Goal: Information Seeking & Learning: Learn about a topic

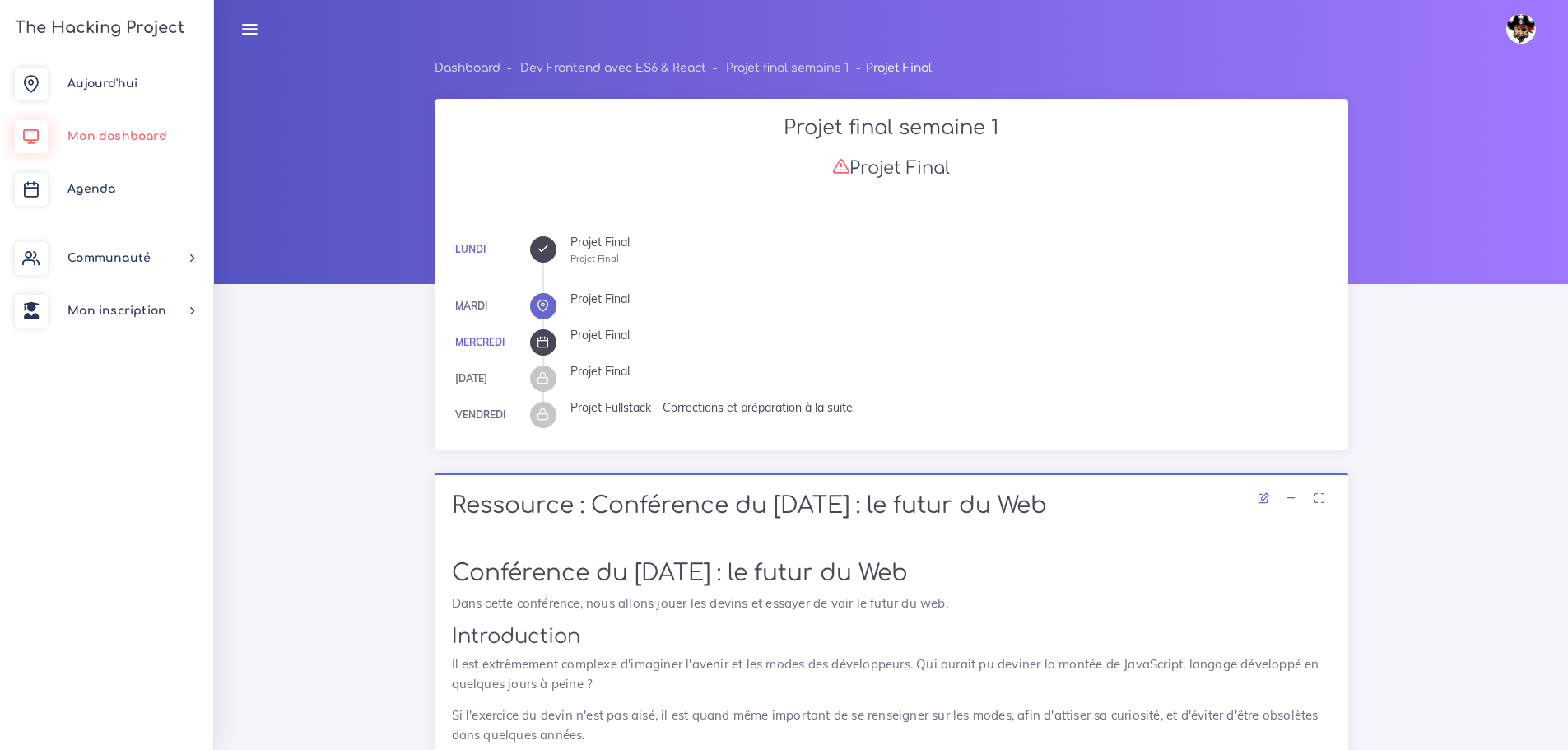
click at [106, 136] on span "Mon dashboard" at bounding box center [116, 136] width 99 height 13
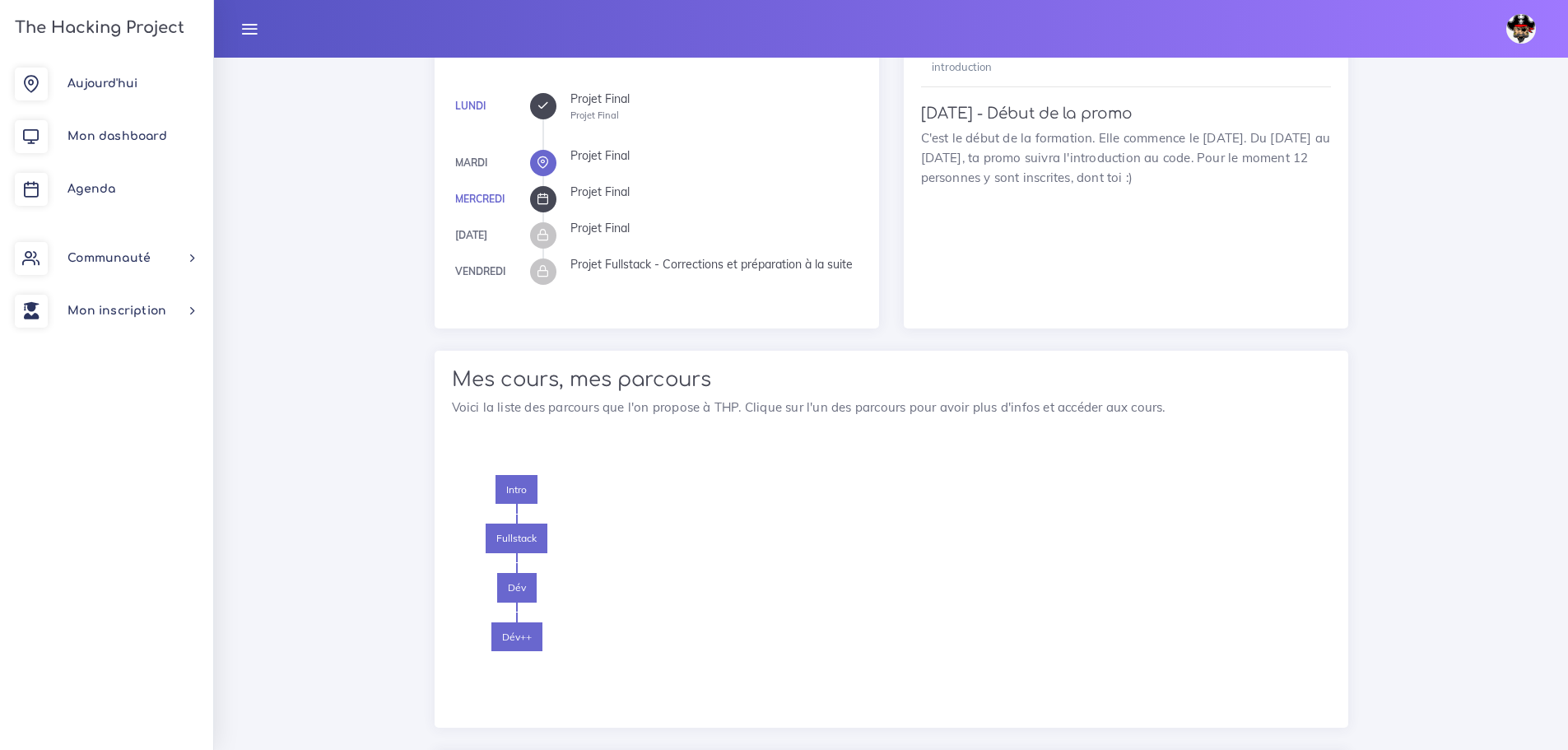
scroll to position [1153, 0]
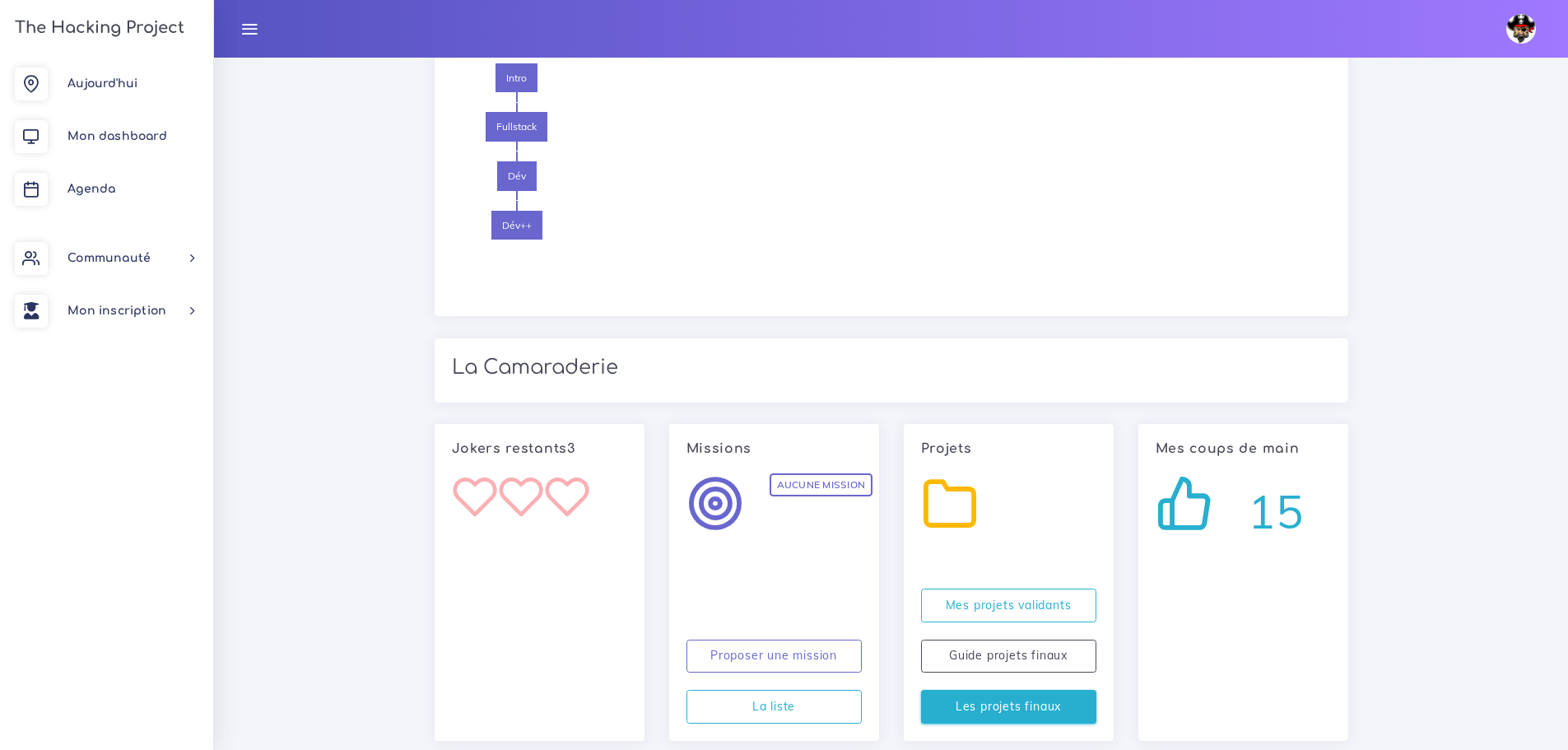
click at [1068, 713] on link "Les projets finaux" at bounding box center [1009, 707] width 175 height 34
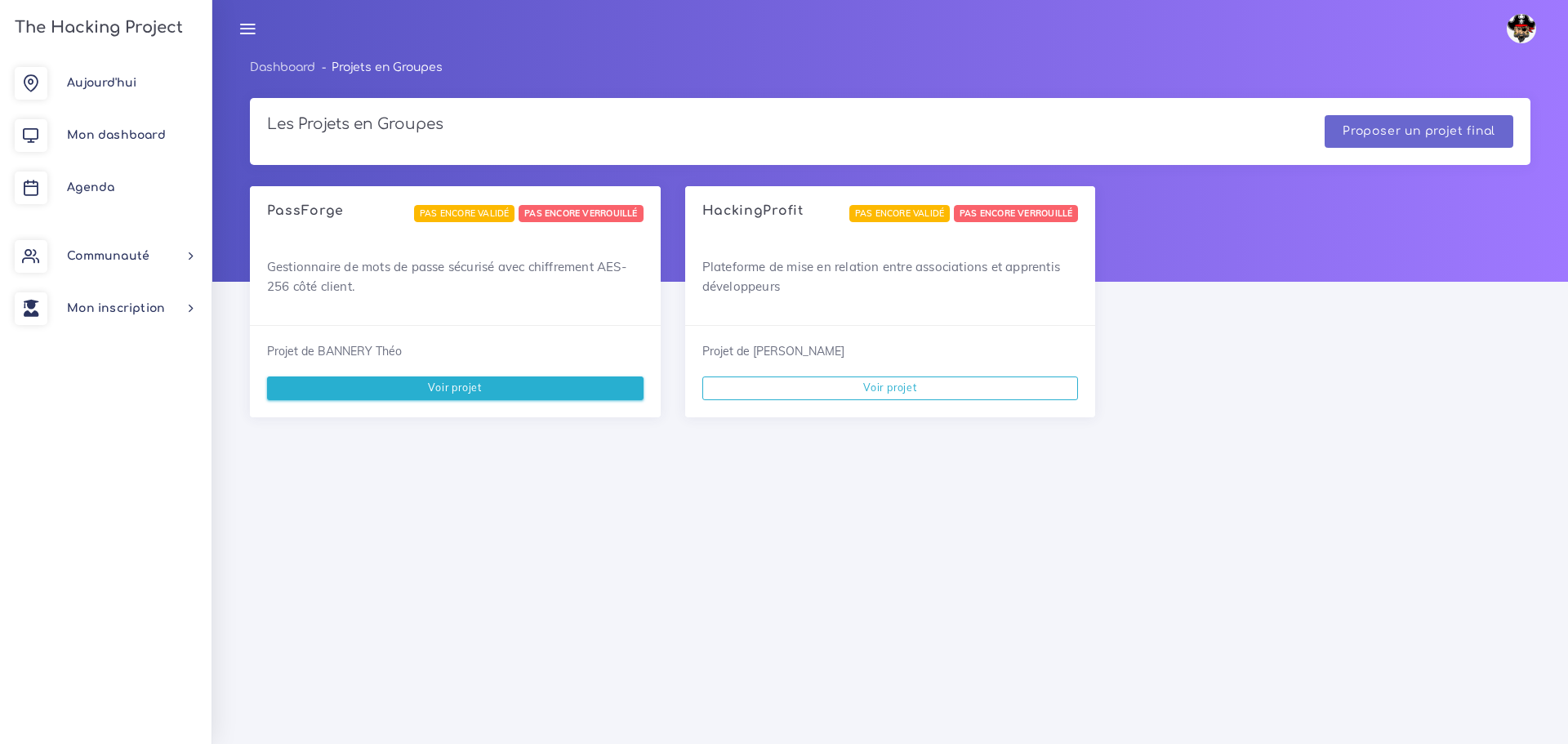
click at [434, 391] on link "Voir projet" at bounding box center [455, 388] width 377 height 23
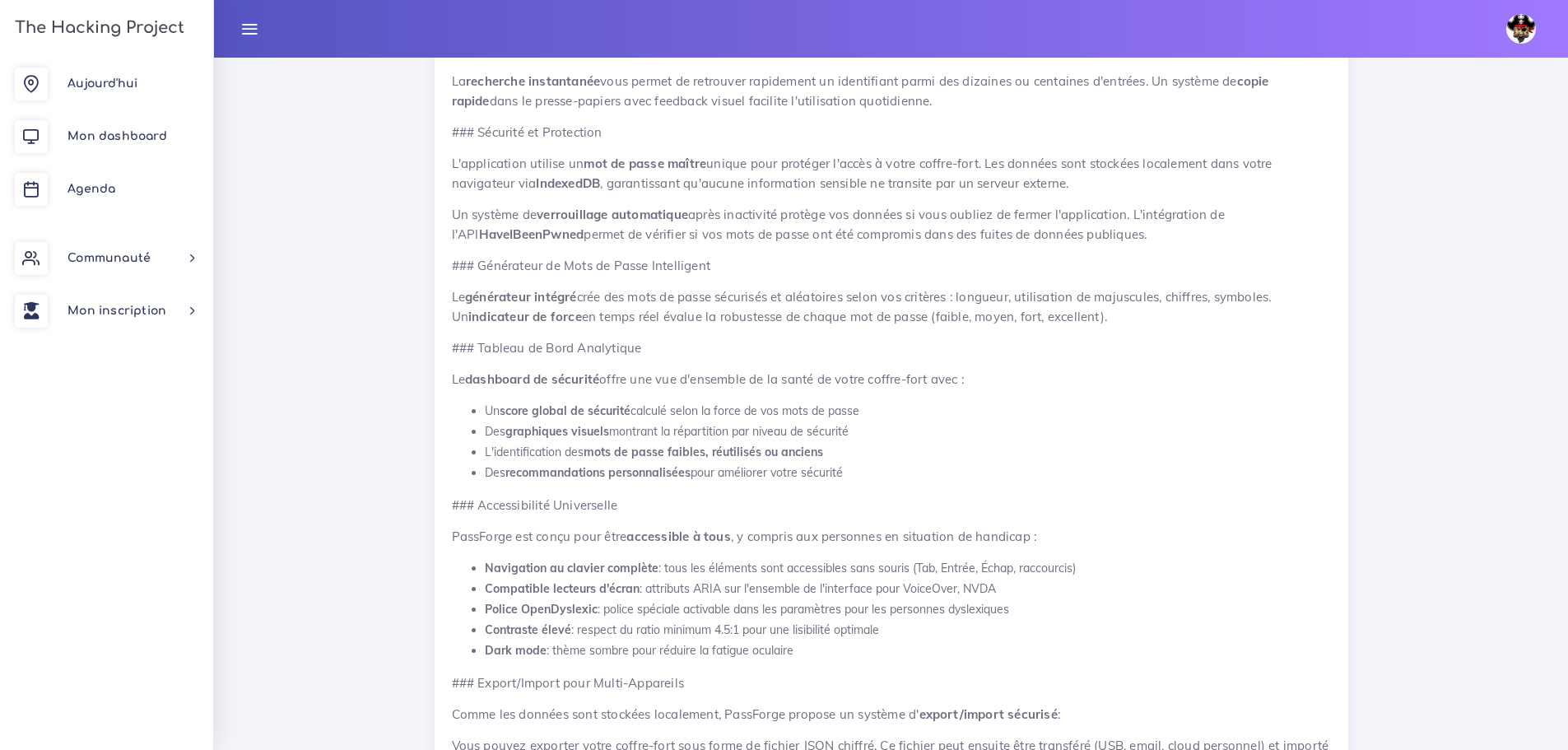
scroll to position [1236, 0]
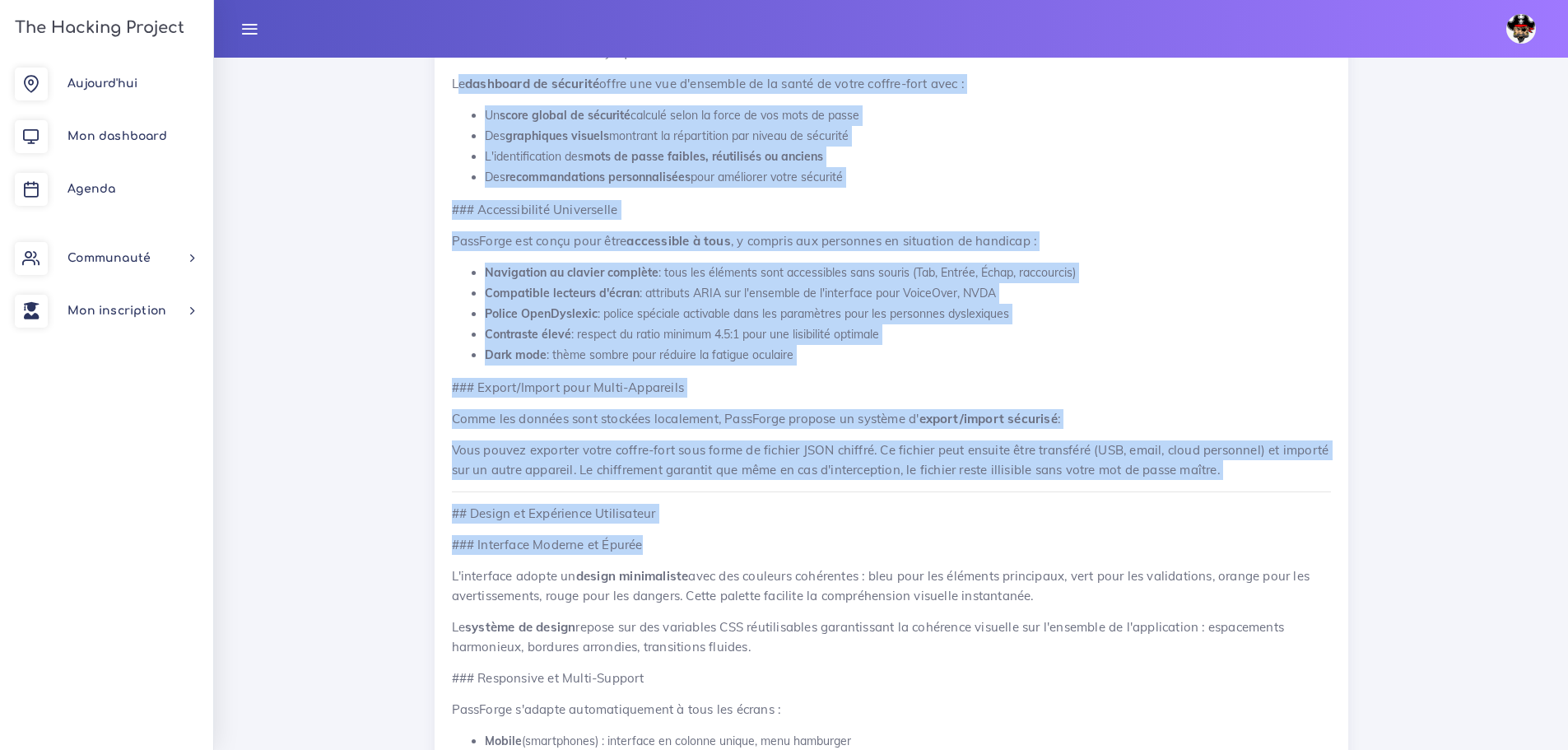
drag, startPoint x: 957, startPoint y: 552, endPoint x: 458, endPoint y: 76, distance: 689.6
click at [458, 76] on div "# PassForge - Gestionnaire de Mots de Passe Sécurisé ## Présentation du Projet …" at bounding box center [892, 689] width 879 height 2406
click at [824, 519] on p "## Design et Expérience Utilisateur" at bounding box center [892, 514] width 879 height 20
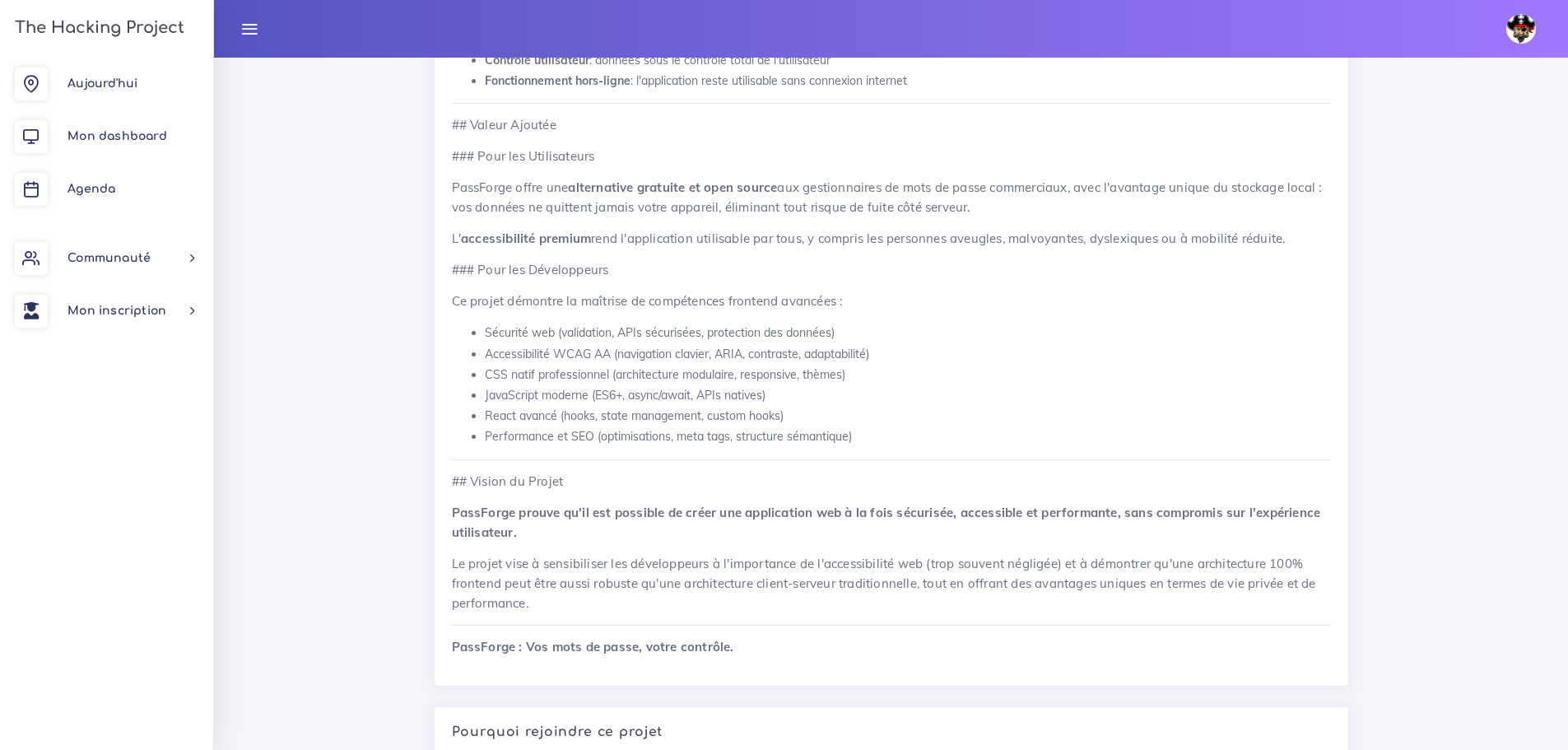
scroll to position [2471, 0]
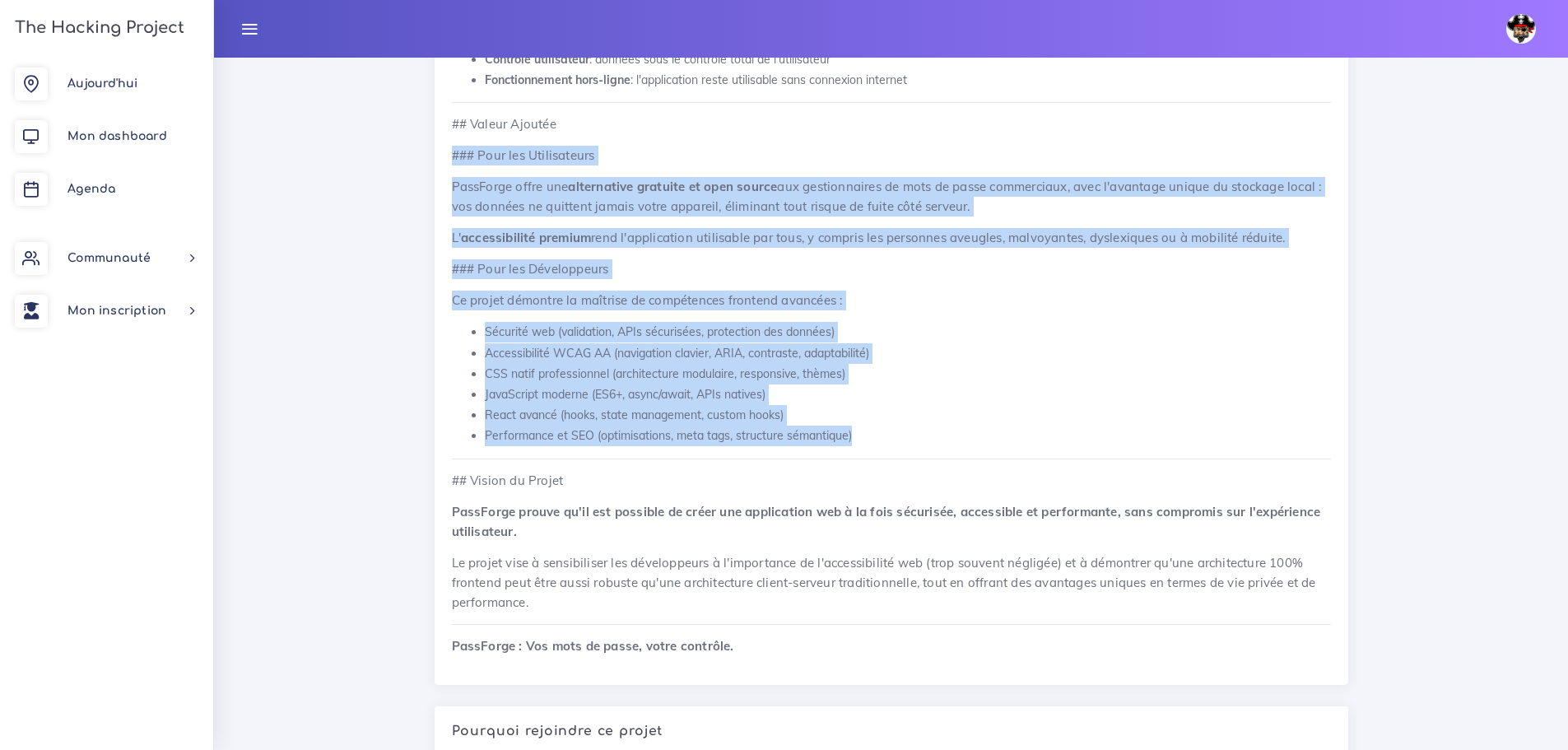
drag, startPoint x: 659, startPoint y: 401, endPoint x: 436, endPoint y: 164, distance: 325.4
click at [918, 399] on li "JavaScript moderne (ES6+, async/await, APIs natives)" at bounding box center [909, 395] width 846 height 20
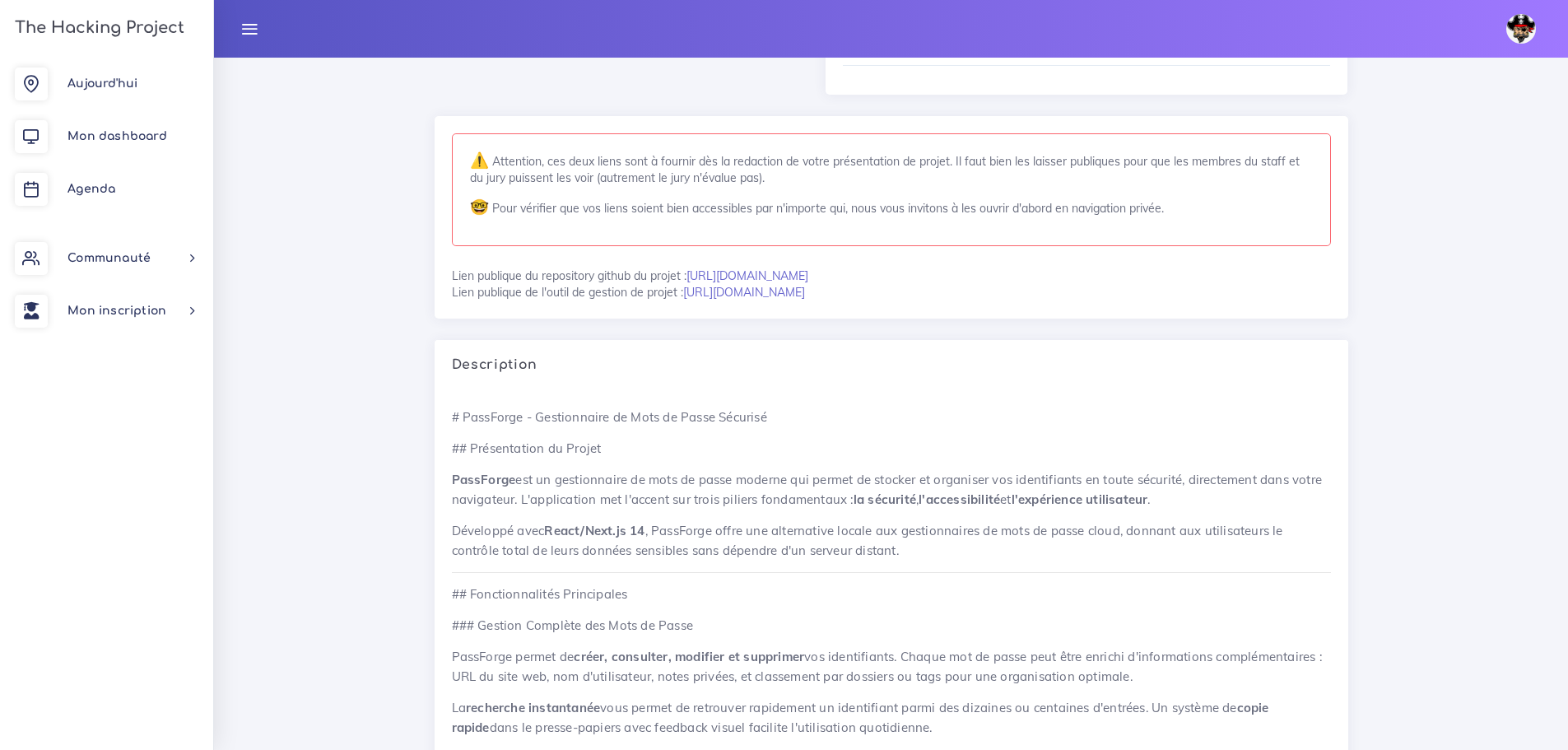
scroll to position [0, 0]
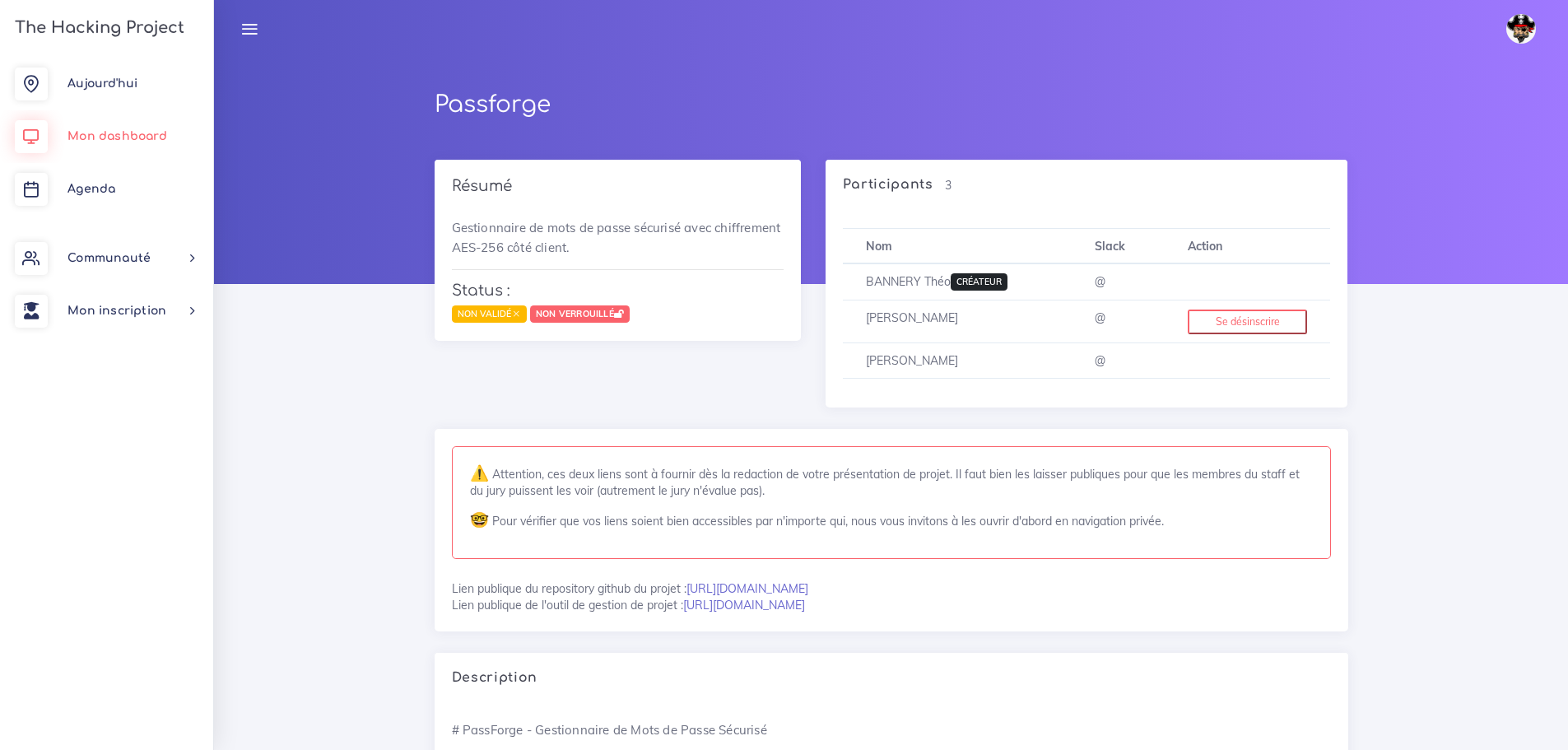
click at [127, 138] on span "Mon dashboard" at bounding box center [116, 136] width 99 height 13
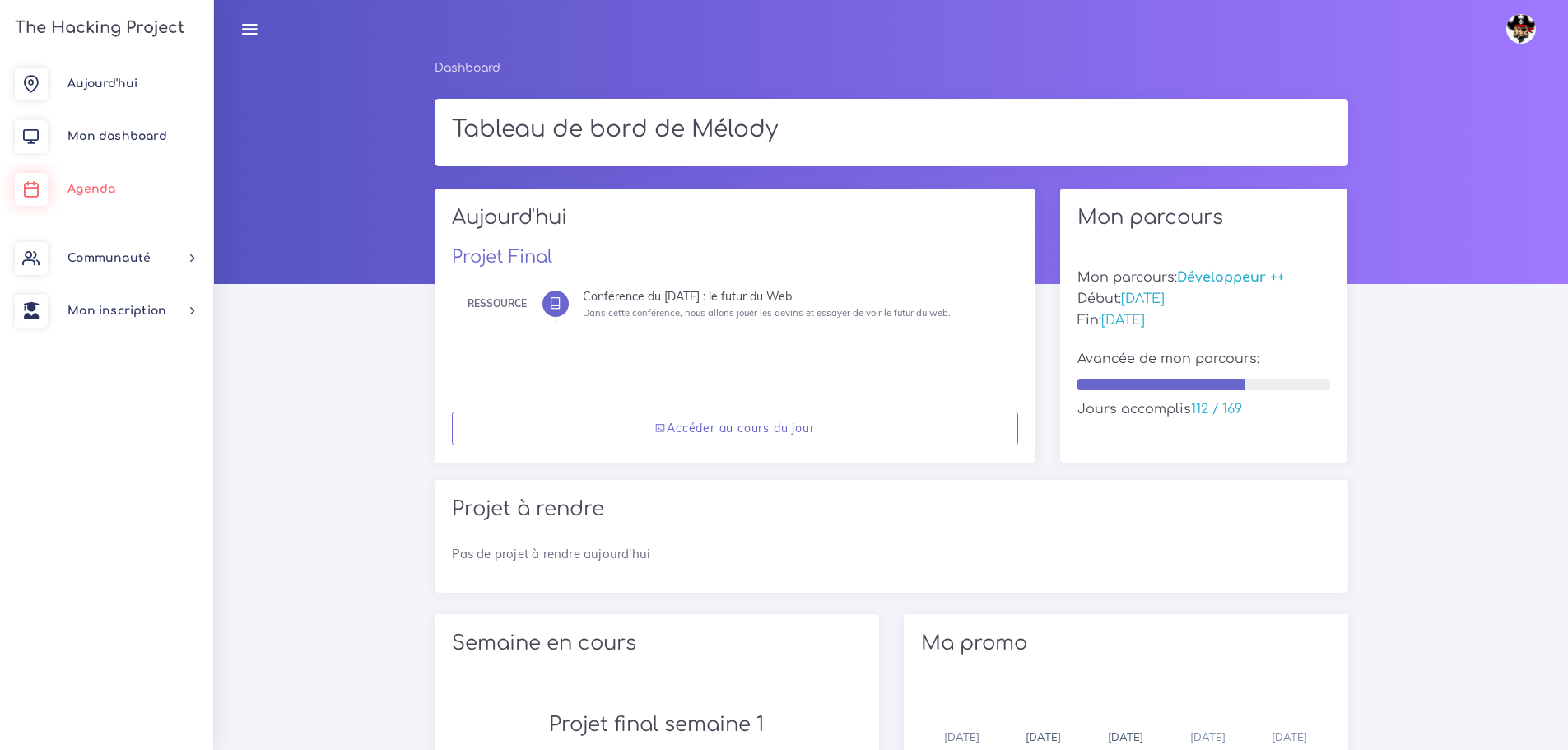
click at [106, 192] on span "Agenda" at bounding box center [91, 189] width 48 height 13
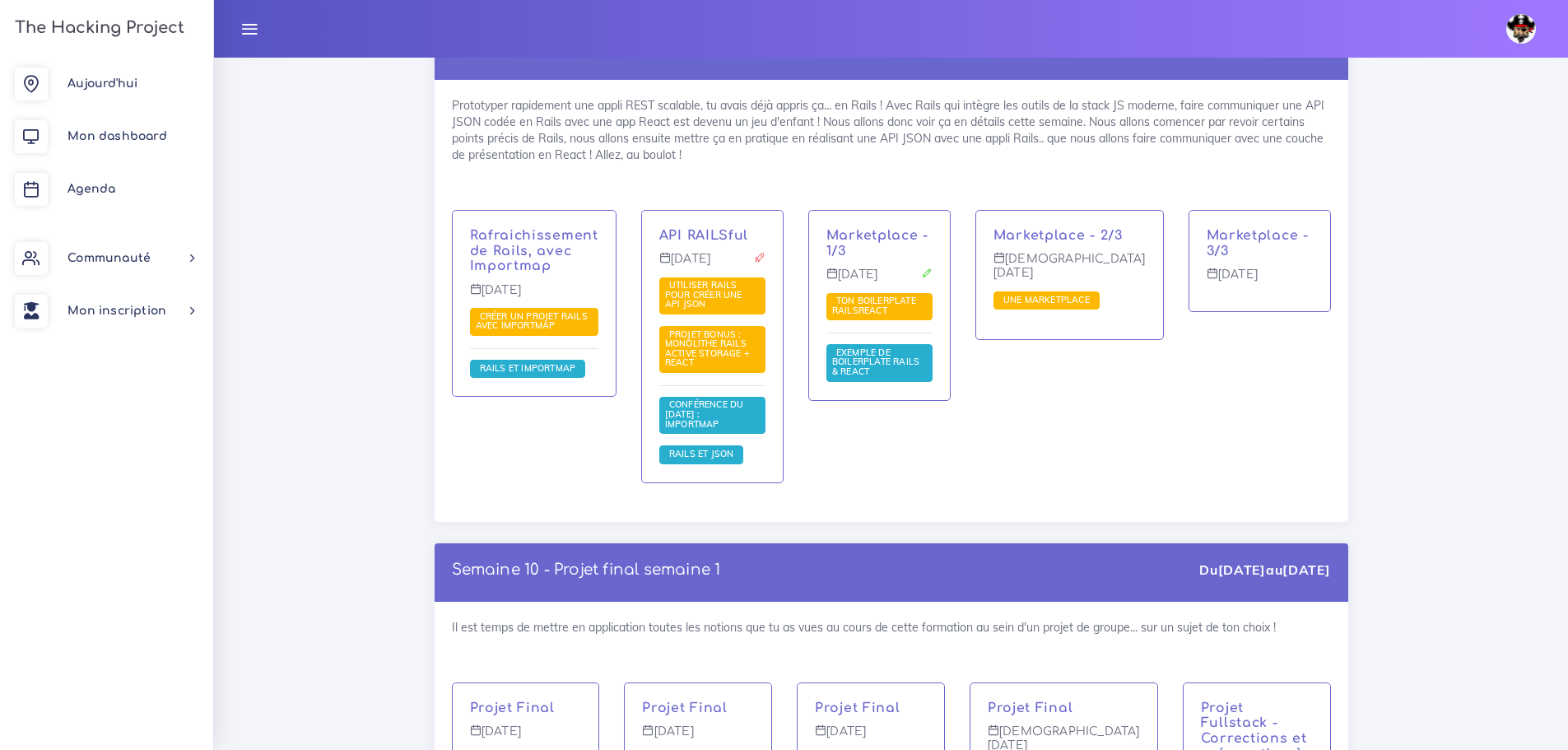
scroll to position [13838, 0]
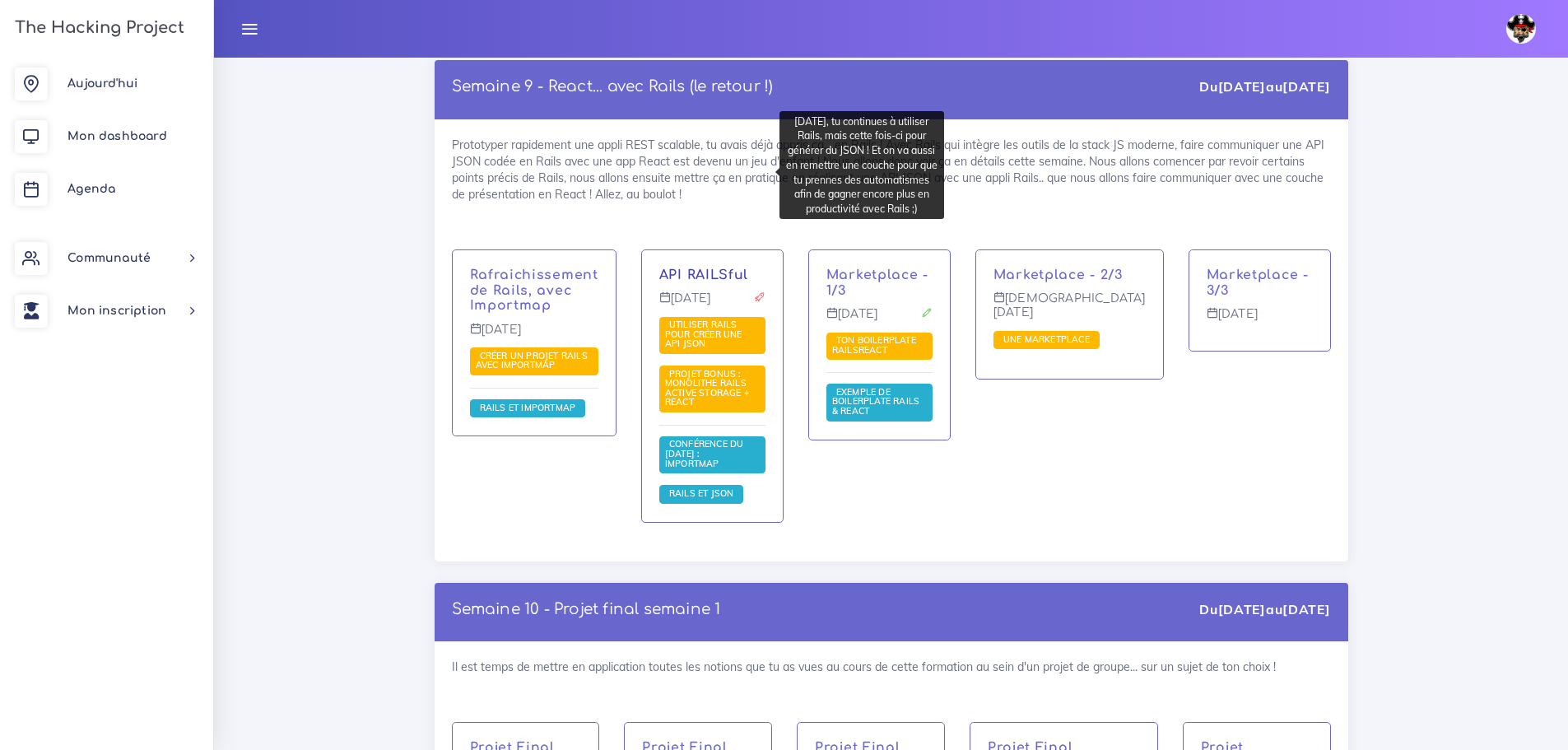
click at [720, 268] on link "API RAILSful" at bounding box center [704, 275] width 89 height 14
